Goal: Transaction & Acquisition: Book appointment/travel/reservation

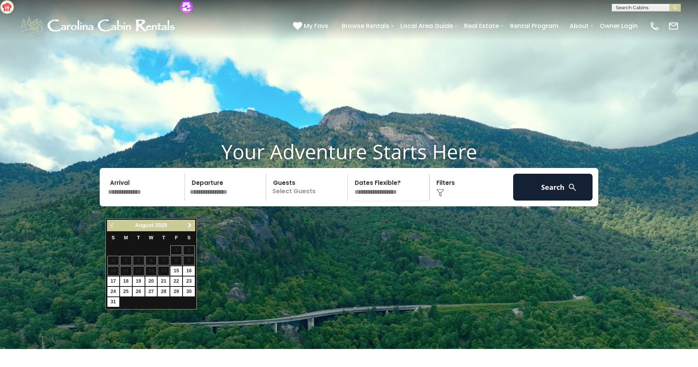
click at [191, 225] on span "Next" at bounding box center [190, 226] width 6 height 6
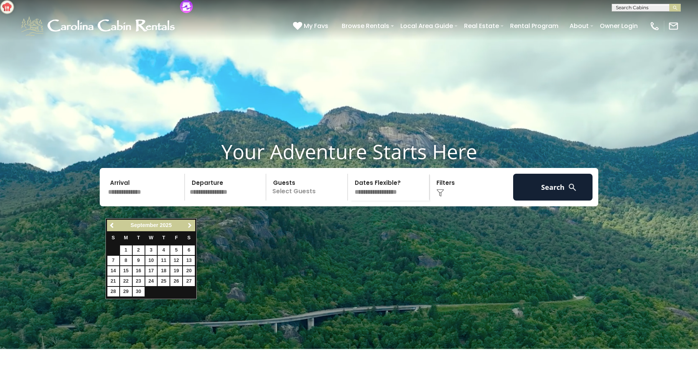
click at [191, 225] on span "Next" at bounding box center [190, 226] width 6 height 6
click at [189, 224] on span "Next" at bounding box center [190, 226] width 6 height 6
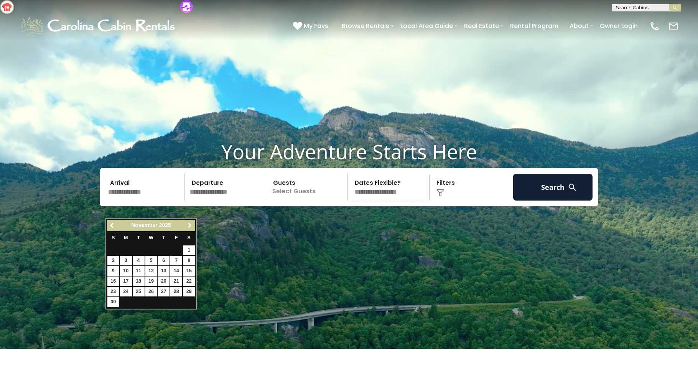
click at [188, 223] on span "Next" at bounding box center [190, 226] width 6 height 6
click at [187, 223] on span "Next" at bounding box center [190, 226] width 6 height 6
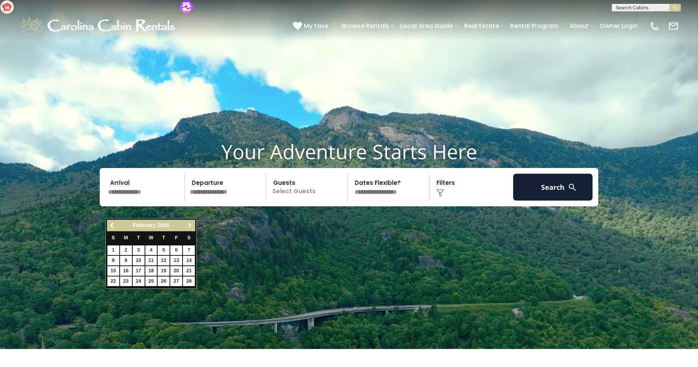
click at [187, 223] on span "Next" at bounding box center [190, 226] width 6 height 6
click at [184, 223] on div "Previous Next March 2026" at bounding box center [151, 226] width 88 height 12
click at [188, 226] on span "Next" at bounding box center [190, 226] width 6 height 6
click at [190, 226] on span "Next" at bounding box center [190, 226] width 6 height 6
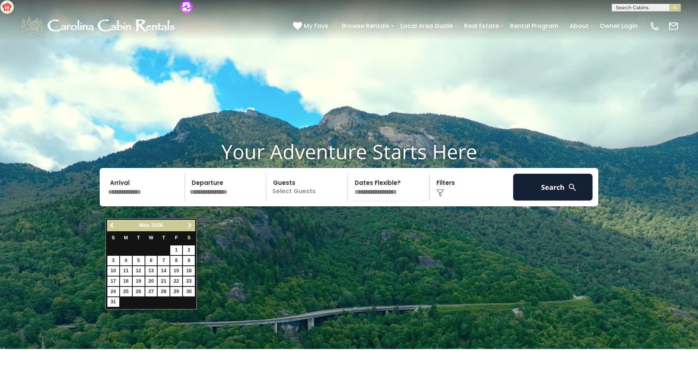
click at [190, 226] on span "Next" at bounding box center [190, 226] width 6 height 6
click at [190, 252] on link "1" at bounding box center [189, 251] width 12 height 10
type input "******"
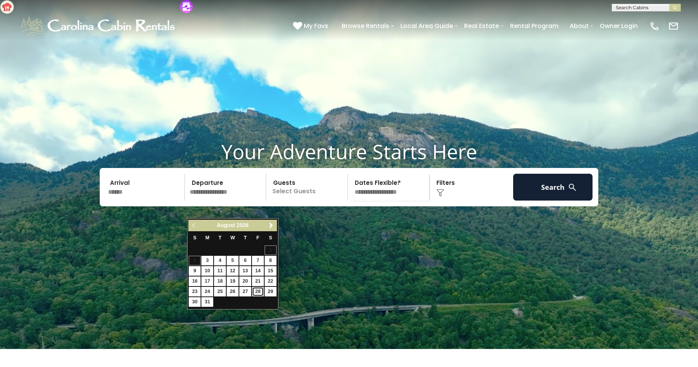
click at [257, 291] on link "28" at bounding box center [258, 292] width 12 height 10
type input "*******"
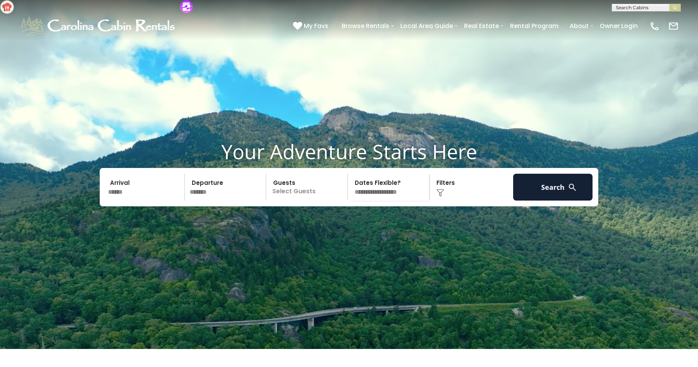
click at [291, 201] on p "Select Guests" at bounding box center [308, 187] width 79 height 27
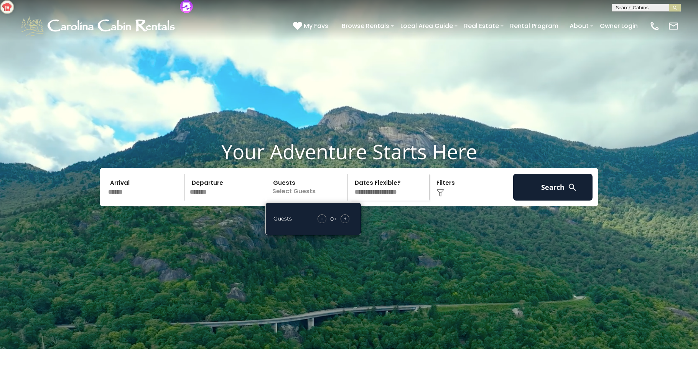
click at [349, 223] on div "+" at bounding box center [345, 218] width 9 height 9
click at [348, 223] on div "+" at bounding box center [345, 218] width 9 height 9
click at [440, 197] on img at bounding box center [441, 193] width 8 height 8
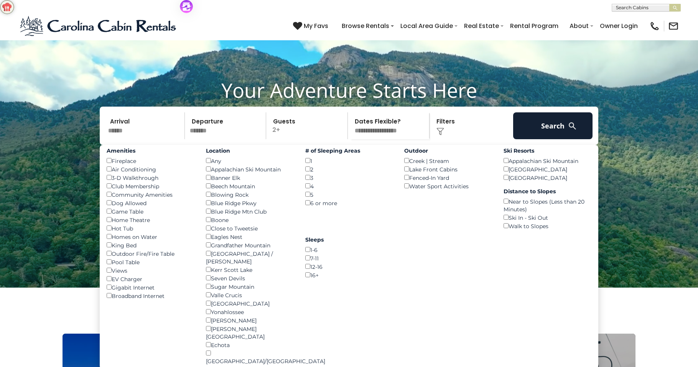
scroll to position [64, 0]
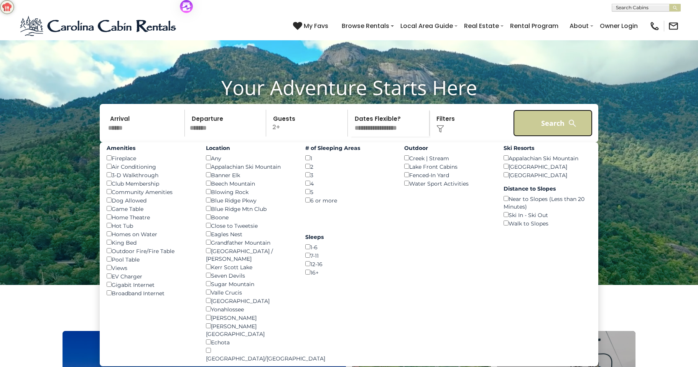
click at [554, 137] on button "Search" at bounding box center [552, 123] width 79 height 27
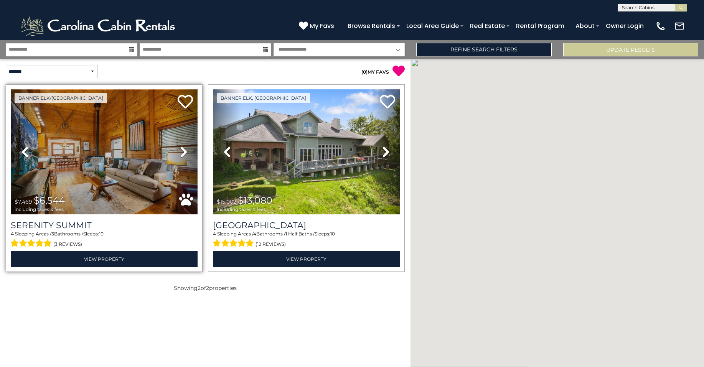
click at [100, 172] on img at bounding box center [104, 151] width 187 height 125
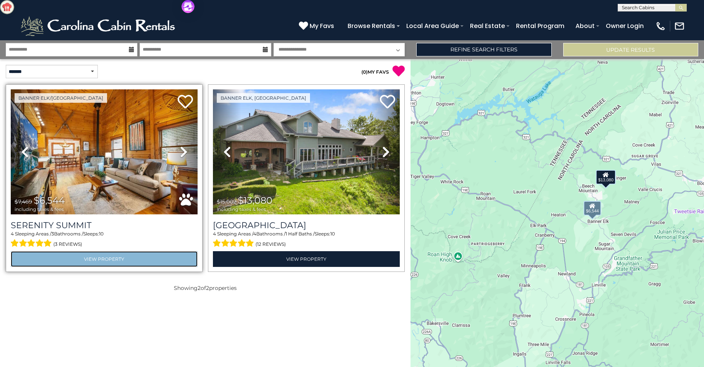
click at [94, 256] on link "View Property" at bounding box center [104, 259] width 187 height 16
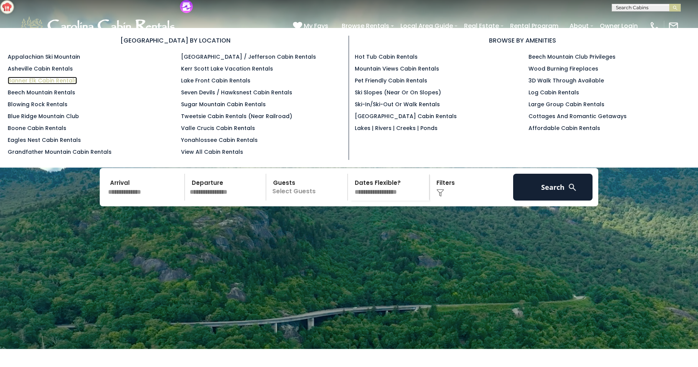
click at [43, 82] on link "Banner Elk Cabin Rentals" at bounding box center [42, 81] width 69 height 8
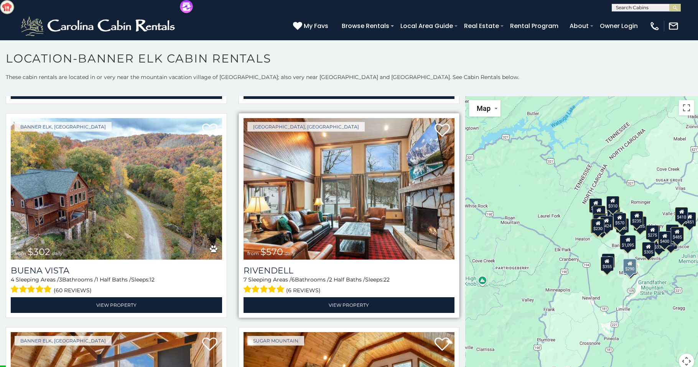
scroll to position [2788, 0]
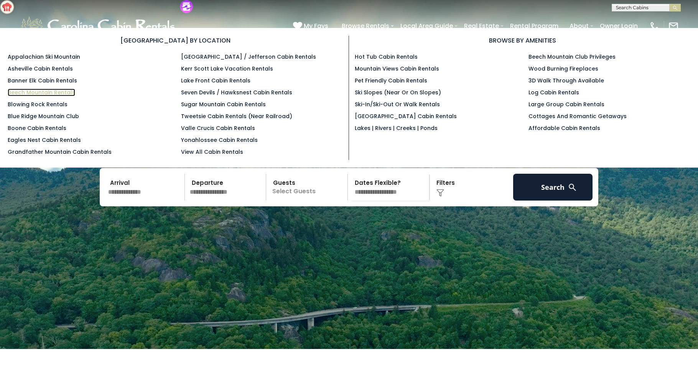
click at [48, 93] on link "Beech Mountain Rentals" at bounding box center [42, 93] width 68 height 8
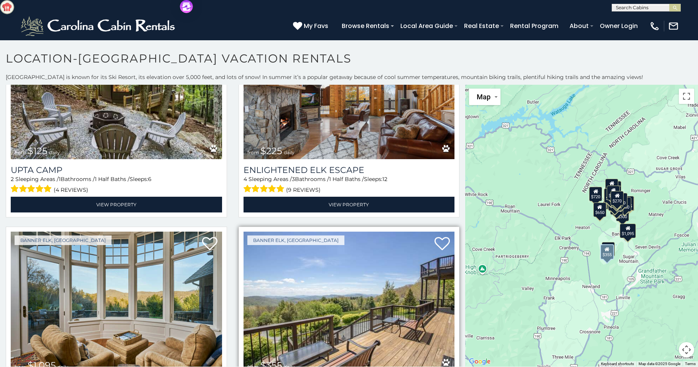
scroll to position [2673, 0]
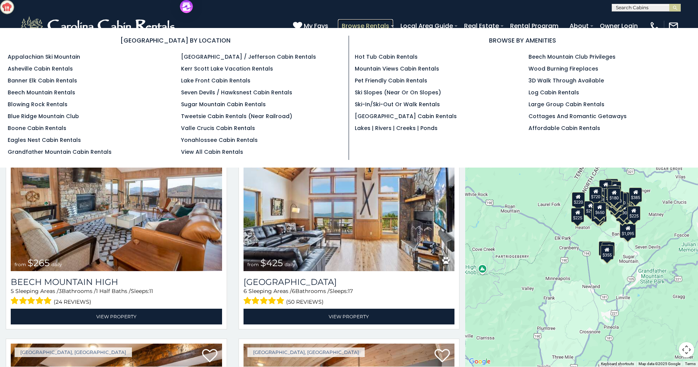
click at [360, 26] on link "Browse Rentals" at bounding box center [365, 25] width 55 height 13
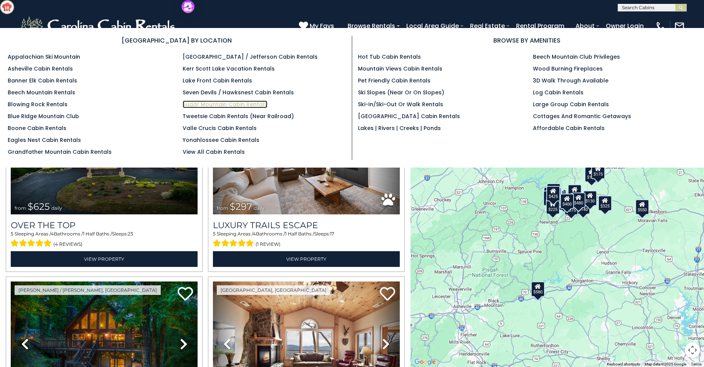
click at [225, 104] on link "Sugar Mountain Cabin Rentals" at bounding box center [225, 105] width 85 height 8
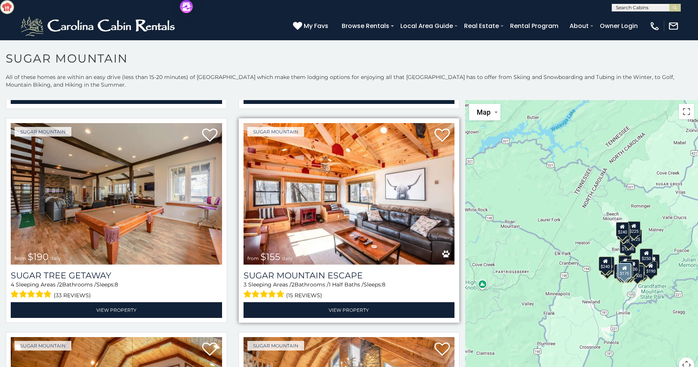
scroll to position [857, 0]
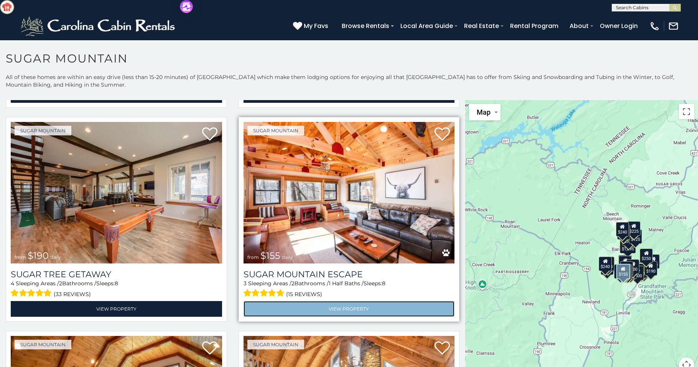
click at [332, 301] on link "View Property" at bounding box center [349, 309] width 211 height 16
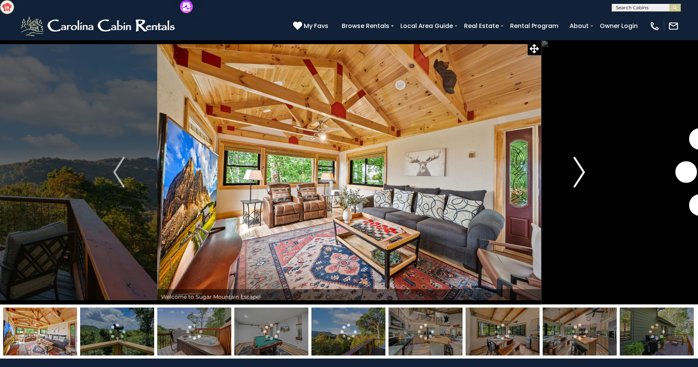
click at [582, 170] on img "Next" at bounding box center [580, 172] width 12 height 31
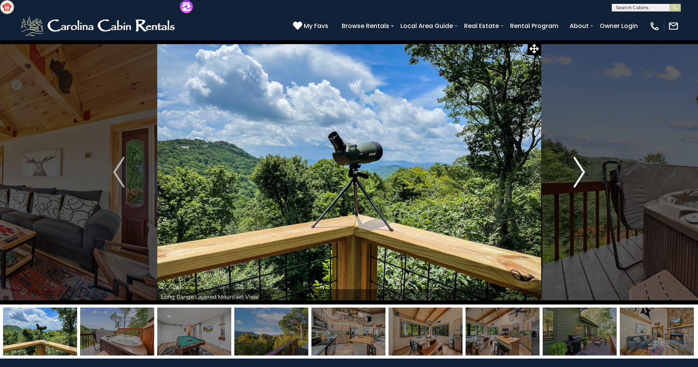
click at [581, 169] on img "Next" at bounding box center [580, 172] width 12 height 31
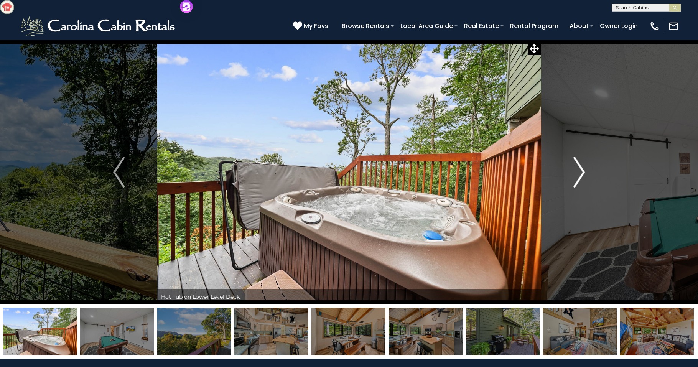
click at [580, 169] on img "Next" at bounding box center [580, 172] width 12 height 31
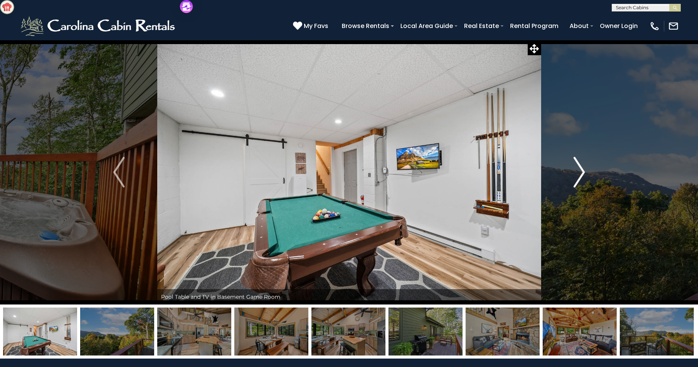
click at [580, 169] on img "Next" at bounding box center [580, 172] width 12 height 31
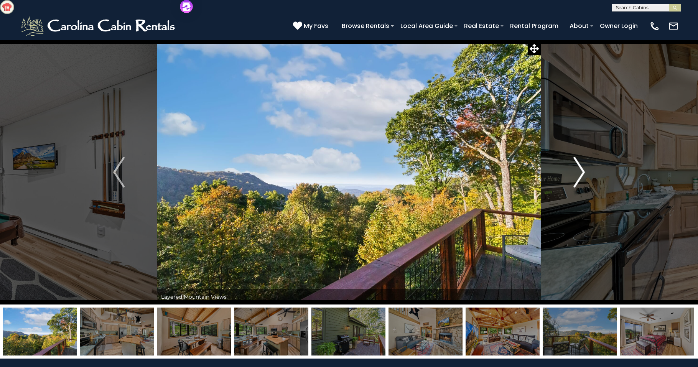
click at [580, 169] on img "Next" at bounding box center [580, 172] width 12 height 31
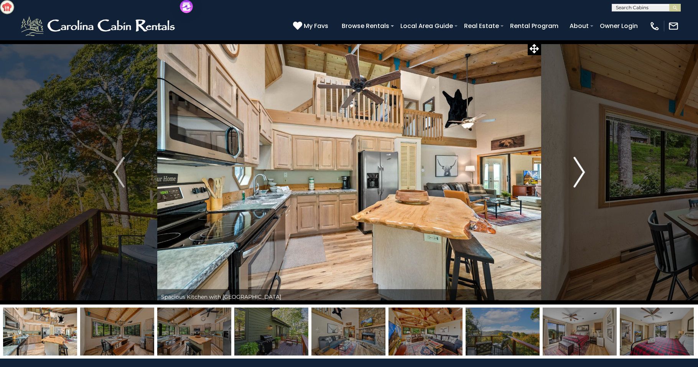
click at [579, 169] on img "Next" at bounding box center [580, 172] width 12 height 31
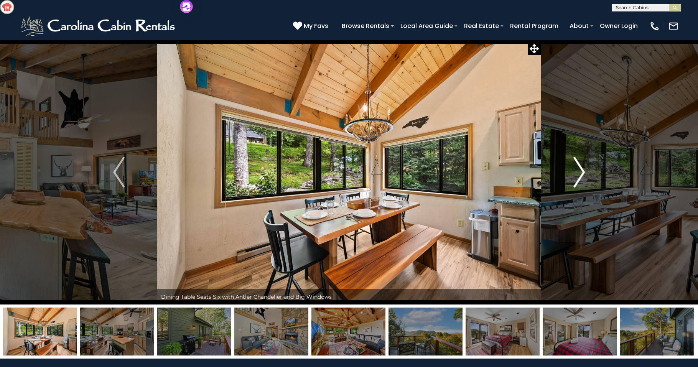
click at [579, 169] on img "Next" at bounding box center [580, 172] width 12 height 31
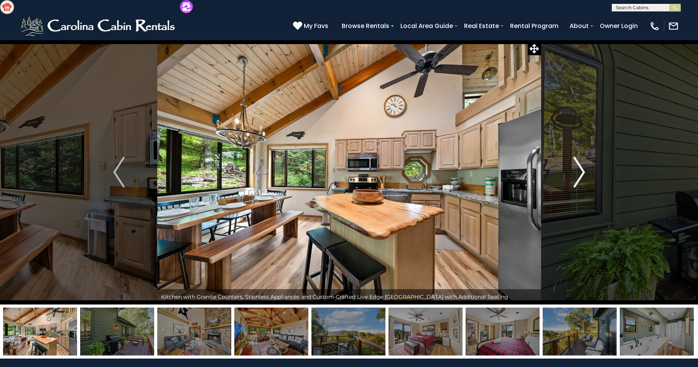
click at [579, 169] on img "Next" at bounding box center [580, 172] width 12 height 31
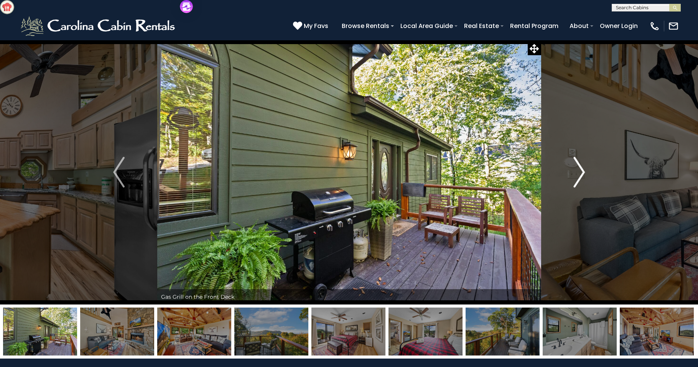
click at [579, 169] on img "Next" at bounding box center [580, 172] width 12 height 31
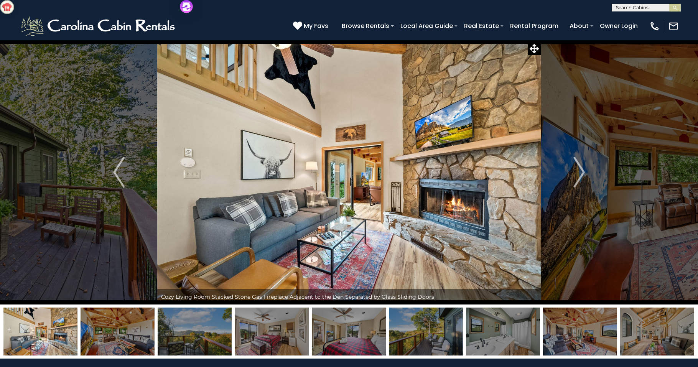
click at [264, 334] on img at bounding box center [272, 332] width 74 height 48
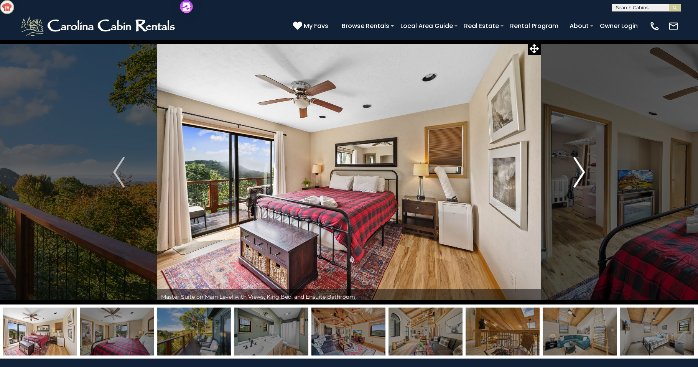
click at [583, 175] on img "Next" at bounding box center [580, 172] width 12 height 31
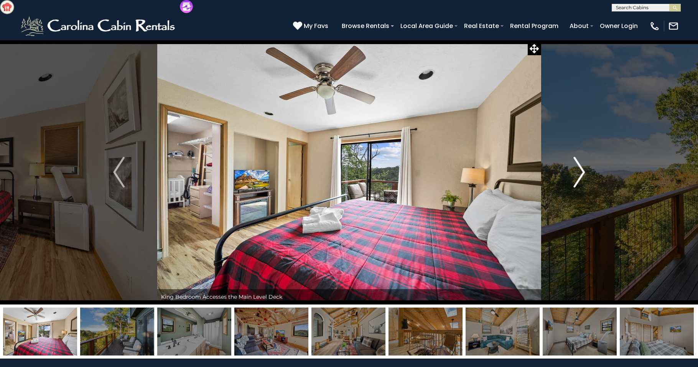
click at [583, 175] on img "Next" at bounding box center [580, 172] width 12 height 31
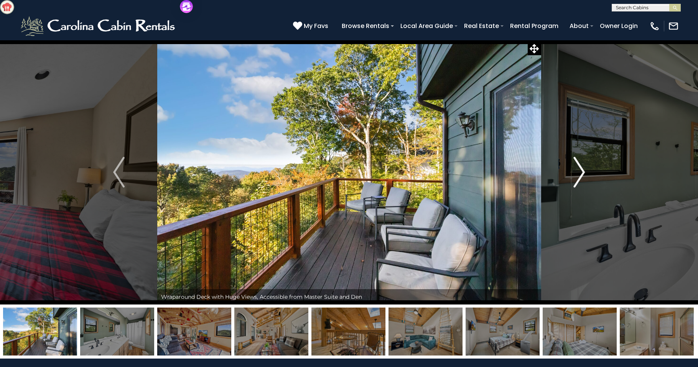
click at [583, 175] on img "Next" at bounding box center [580, 172] width 12 height 31
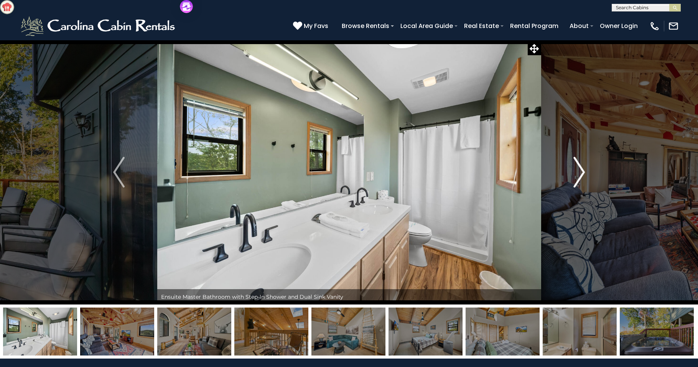
click at [581, 165] on img "Next" at bounding box center [580, 172] width 12 height 31
